Goal: Task Accomplishment & Management: Manage account settings

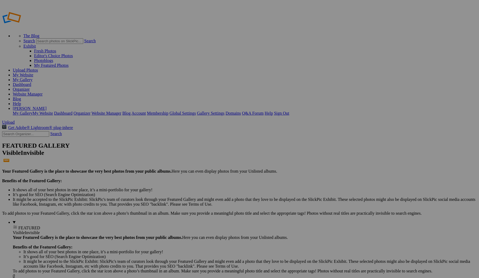
type input "Fine Art"
click at [192, 166] on span "Create" at bounding box center [186, 168] width 11 height 5
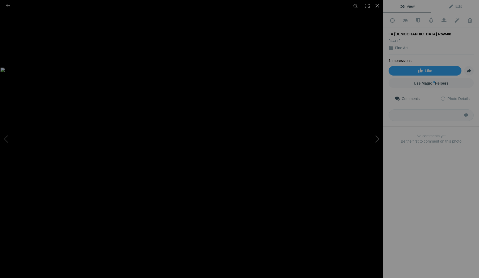
click at [376, 6] on div at bounding box center [377, 6] width 12 height 12
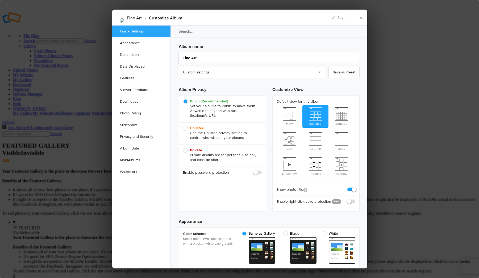
click at [186, 149] on span "Private Private albums are for personal use only and can't be shared." at bounding box center [221, 155] width 76 height 14
click at [183, 148] on input "Private Private albums are for personal use only and can't be shared." at bounding box center [183, 147] width 0 height 0
radio input "true"
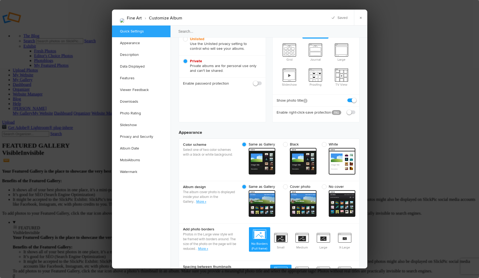
scroll to position [100, 0]
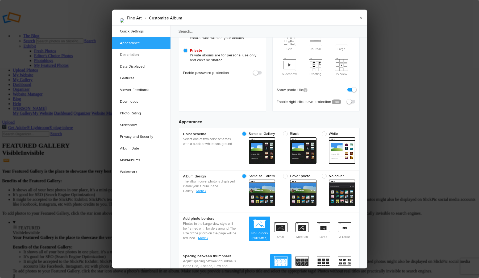
click at [286, 131] on span "Black" at bounding box center [298, 133] width 31 height 5
click at [316, 131] on input "Black" at bounding box center [316, 131] width 0 height 0
radio input "true"
click at [285, 173] on span "Cover photo" at bounding box center [298, 175] width 31 height 5
click at [316, 173] on input "Cover photo cover Custom - dark" at bounding box center [316, 173] width 0 height 0
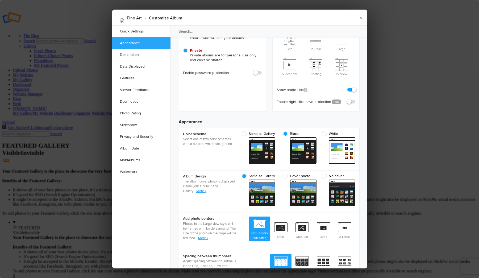
radio input "true"
click at [202, 189] on link "More »" at bounding box center [201, 191] width 10 height 4
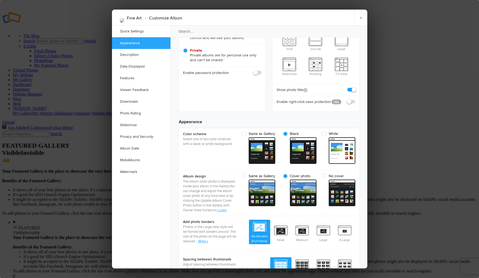
click at [260, 187] on span "cover Custom - dark" at bounding box center [261, 192] width 27 height 27
click at [277, 173] on input "Same as Gallery cover Custom - dark" at bounding box center [277, 173] width 0 height 0
radio input "true"
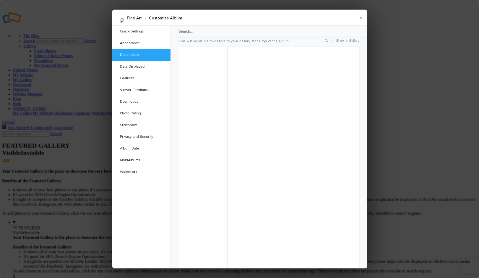
scroll to position [444, 0]
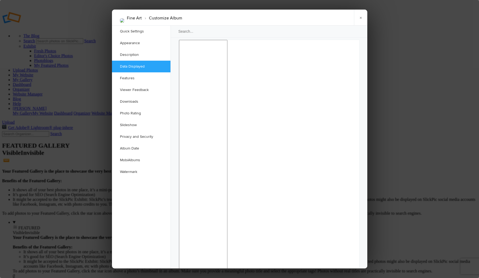
checkbox input "false"
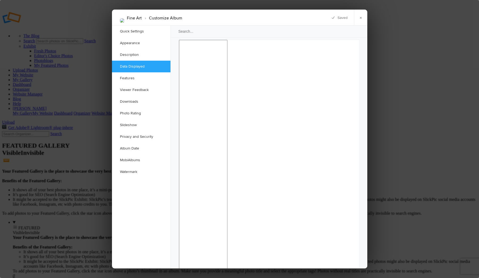
checkbox input "false"
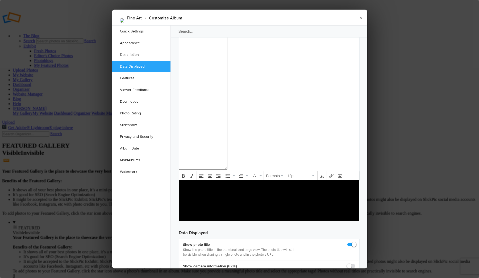
scroll to position [556, 0]
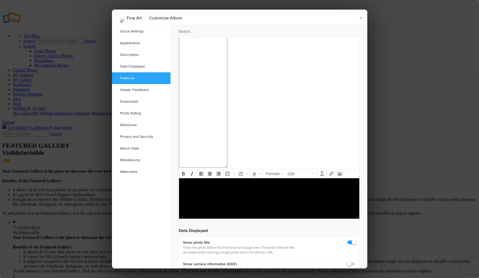
checkbox input "false"
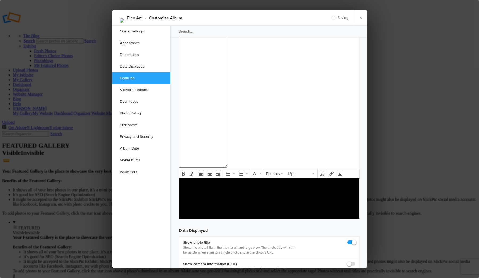
checkbox input "false"
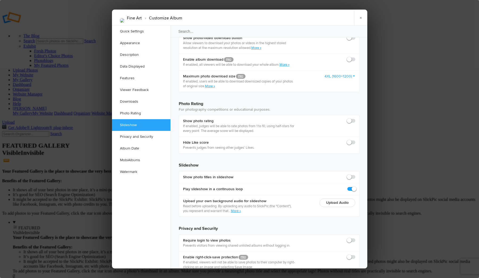
scroll to position [1110, 0]
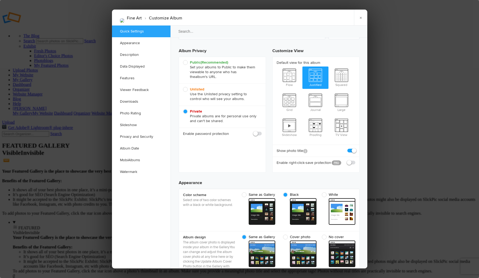
scroll to position [0, 0]
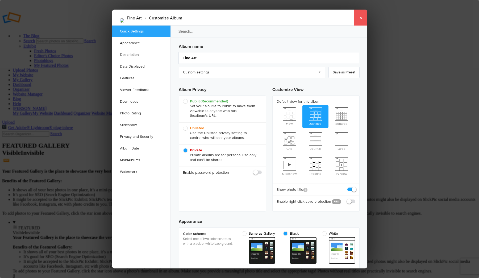
click at [360, 17] on link "×" at bounding box center [360, 18] width 13 height 16
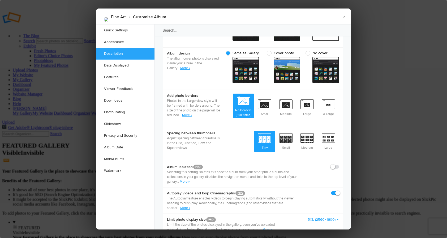
scroll to position [222, 0]
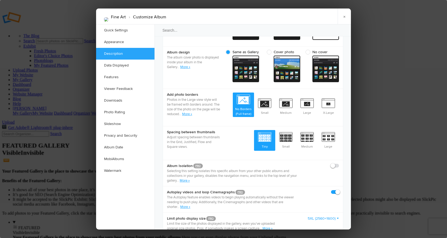
click at [192, 112] on link "More »" at bounding box center [187, 114] width 10 height 4
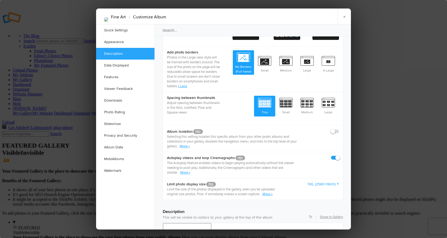
scroll to position [268, 0]
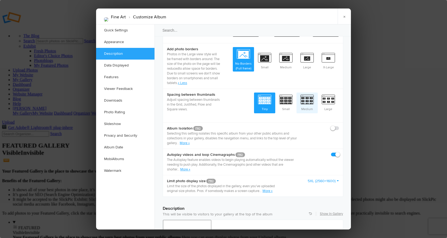
click at [306, 96] on span "Medium" at bounding box center [307, 102] width 21 height 20
click at [318, 92] on input "Medium" at bounding box center [318, 92] width 0 height 0
radio input "true"
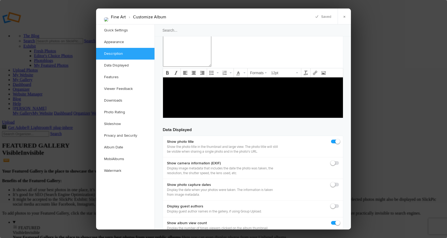
scroll to position [667, 0]
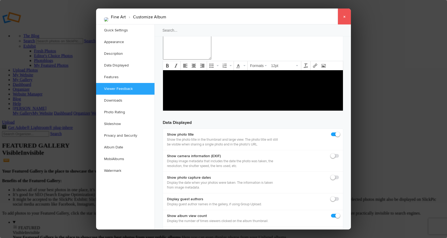
click at [344, 16] on link "×" at bounding box center [344, 17] width 13 height 16
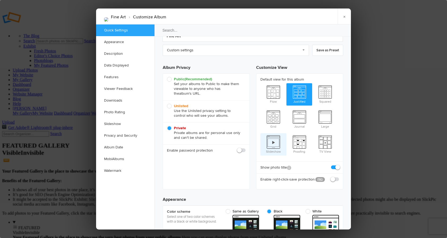
scroll to position [30, 0]
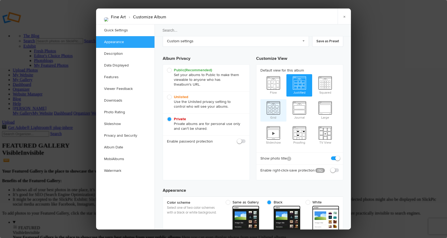
click at [275, 108] on span "Grid" at bounding box center [274, 109] width 26 height 21
click at [261, 99] on input "Grid" at bounding box center [260, 99] width 0 height 0
radio input "true"
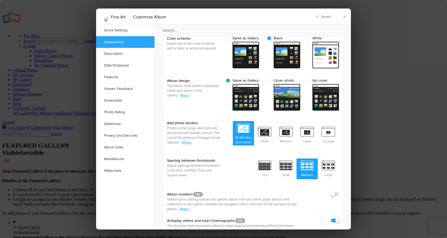
scroll to position [198, 0]
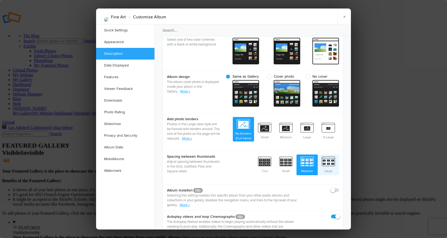
click at [328, 154] on span "Large" at bounding box center [328, 164] width 21 height 20
click at [339, 154] on input "Large" at bounding box center [339, 154] width 0 height 0
radio input "true"
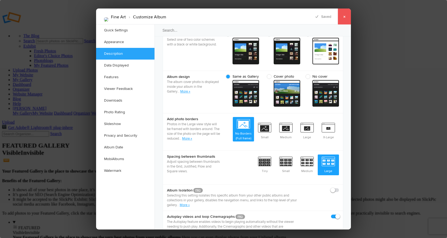
click at [344, 16] on link "×" at bounding box center [344, 17] width 13 height 16
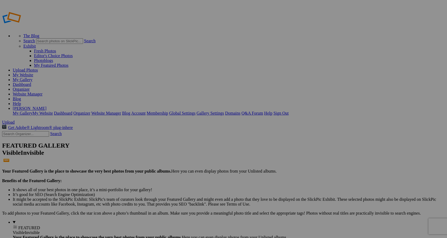
click at [30, 87] on link "Organizer" at bounding box center [21, 89] width 17 height 5
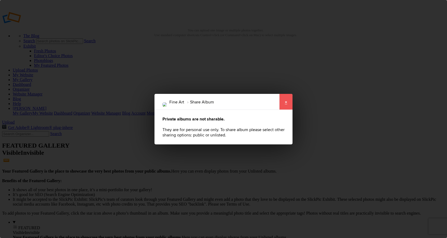
click at [287, 103] on link "×" at bounding box center [286, 102] width 13 height 16
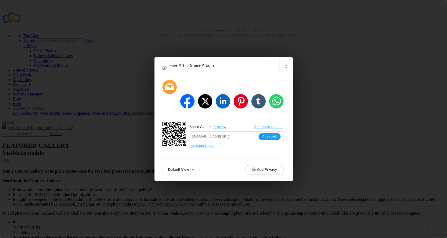
click at [270, 133] on button "Copy Link" at bounding box center [270, 136] width 22 height 7
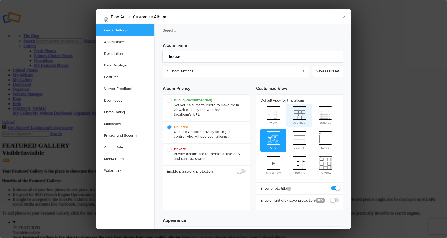
click at [297, 115] on span "Justified" at bounding box center [300, 114] width 26 height 21
click at [287, 104] on input "Justified" at bounding box center [286, 104] width 0 height 0
radio input "true"
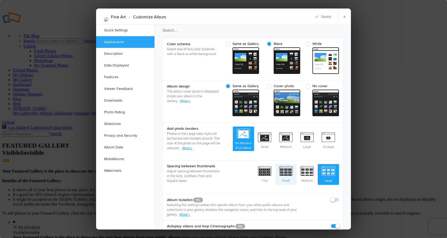
scroll to position [191, 0]
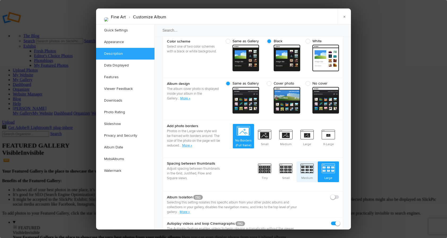
click at [302, 161] on span "Medium" at bounding box center [307, 171] width 21 height 20
click at [318, 161] on input "Medium" at bounding box center [318, 161] width 0 height 0
radio input "true"
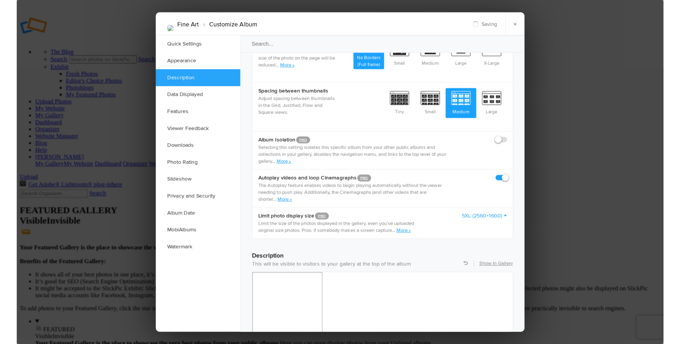
scroll to position [292, 0]
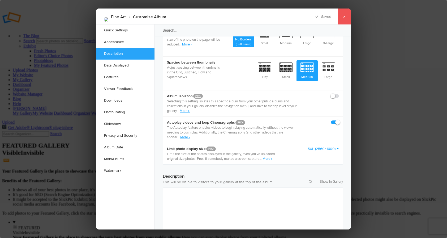
click at [345, 17] on link "×" at bounding box center [344, 17] width 13 height 16
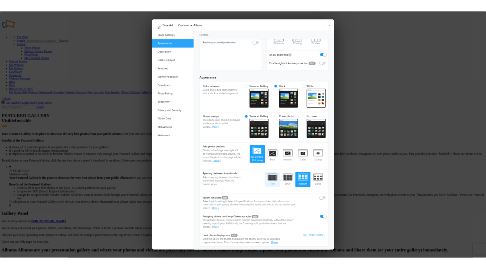
scroll to position [133, 0]
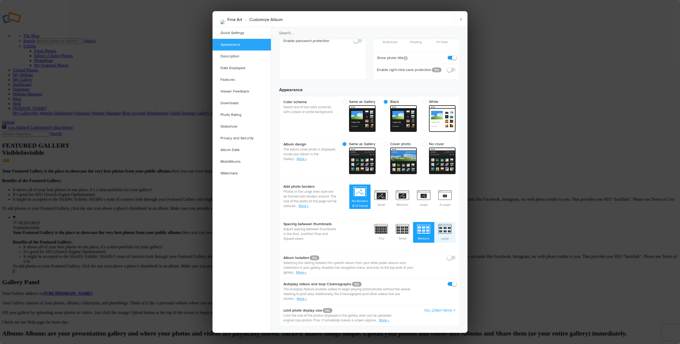
click at [447, 222] on span "Large" at bounding box center [444, 232] width 21 height 20
click at [447, 222] on input "Large" at bounding box center [455, 222] width 0 height 0
radio input "true"
click at [447, 21] on link "×" at bounding box center [460, 19] width 13 height 16
